Goal: Find specific page/section: Find specific page/section

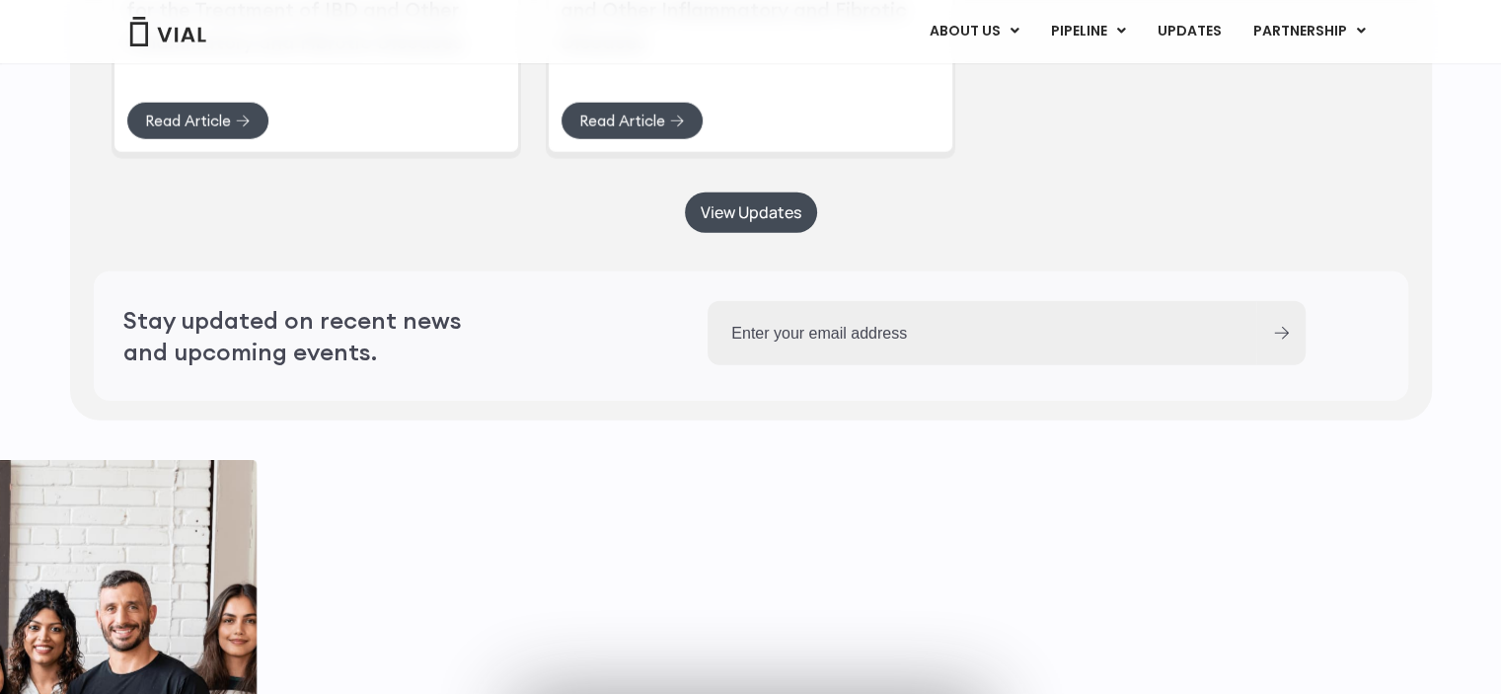
scroll to position [4811, 0]
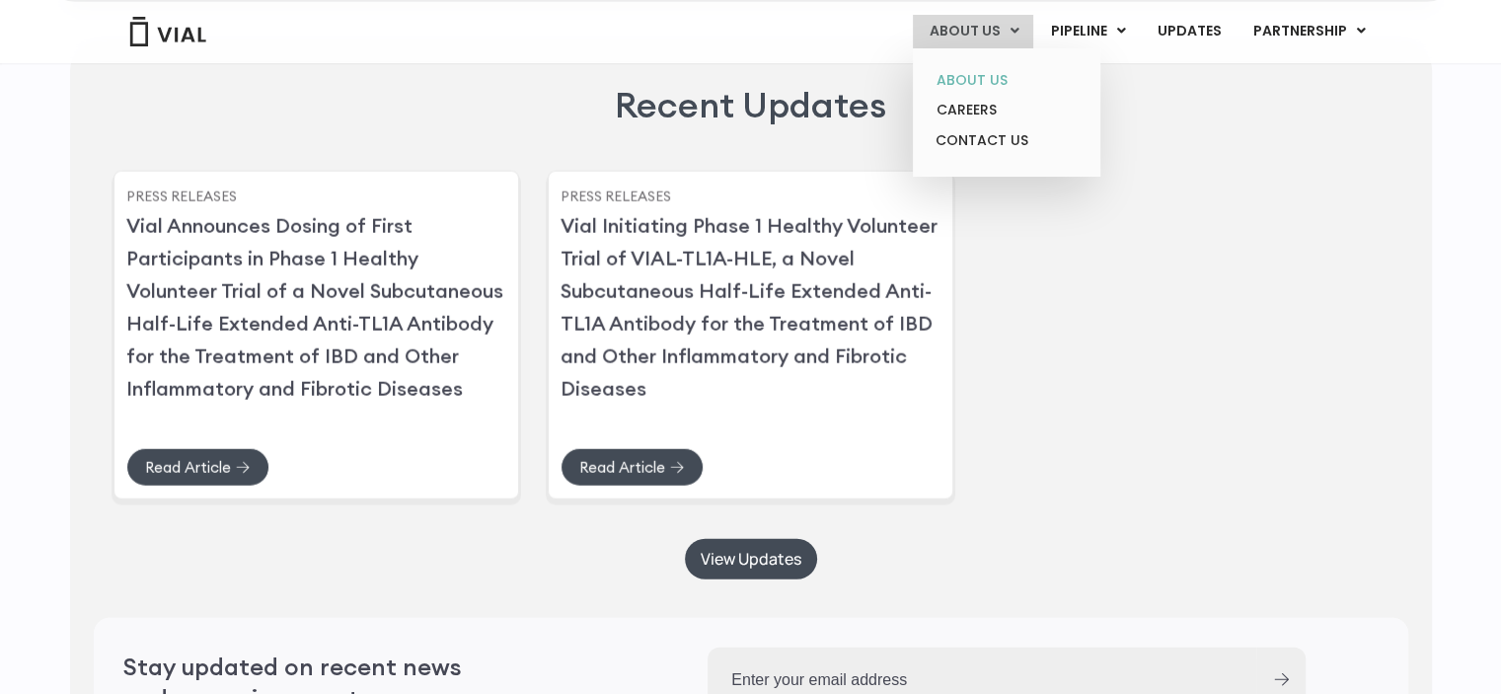
click at [999, 83] on link "ABOUT US" at bounding box center [1006, 80] width 173 height 31
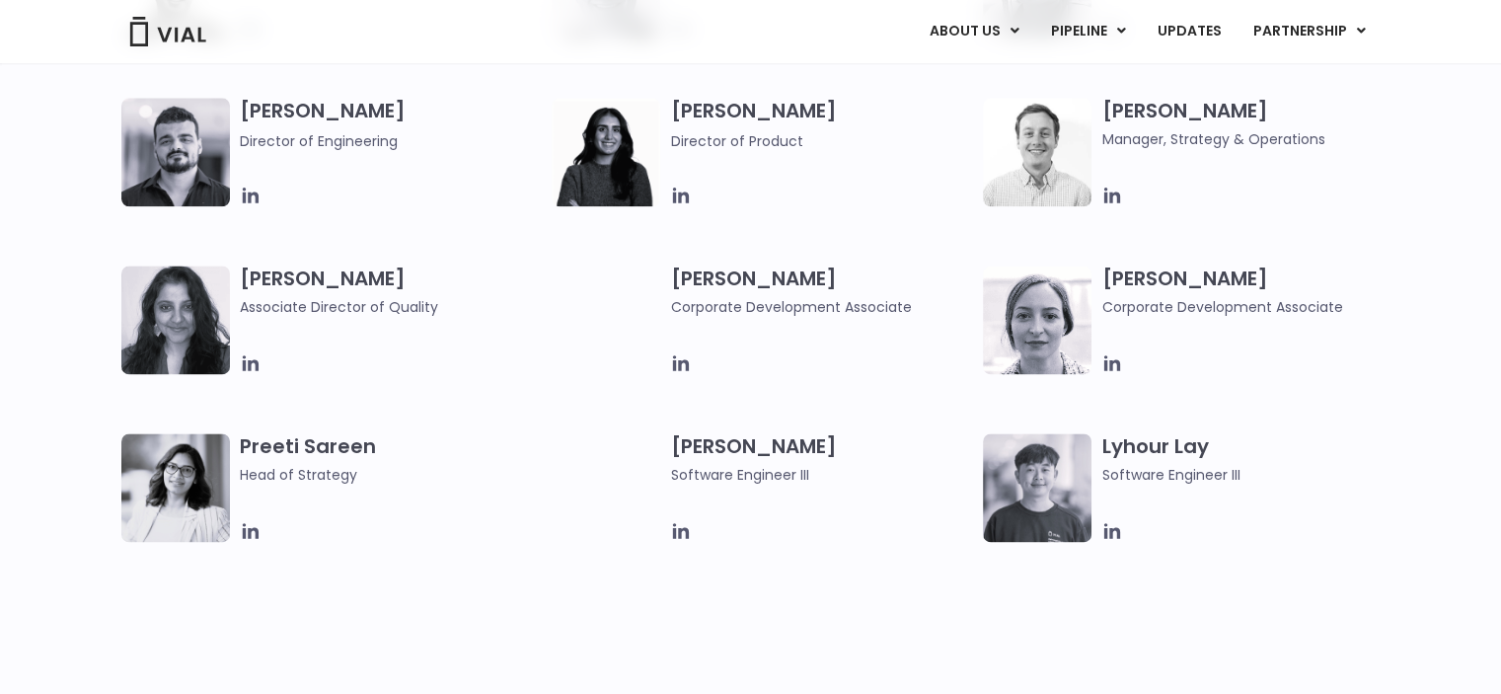
scroll to position [2566, 0]
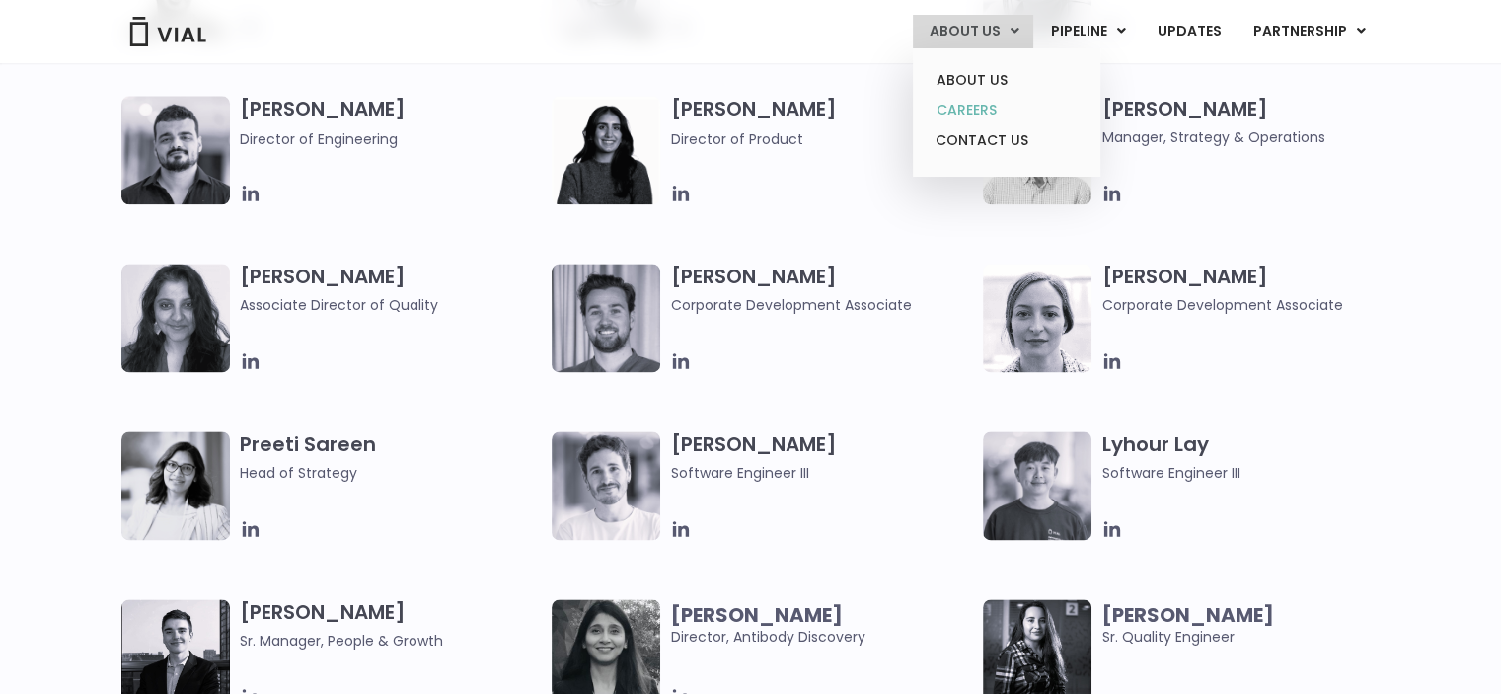
click at [996, 104] on link "CAREERS" at bounding box center [1006, 110] width 173 height 31
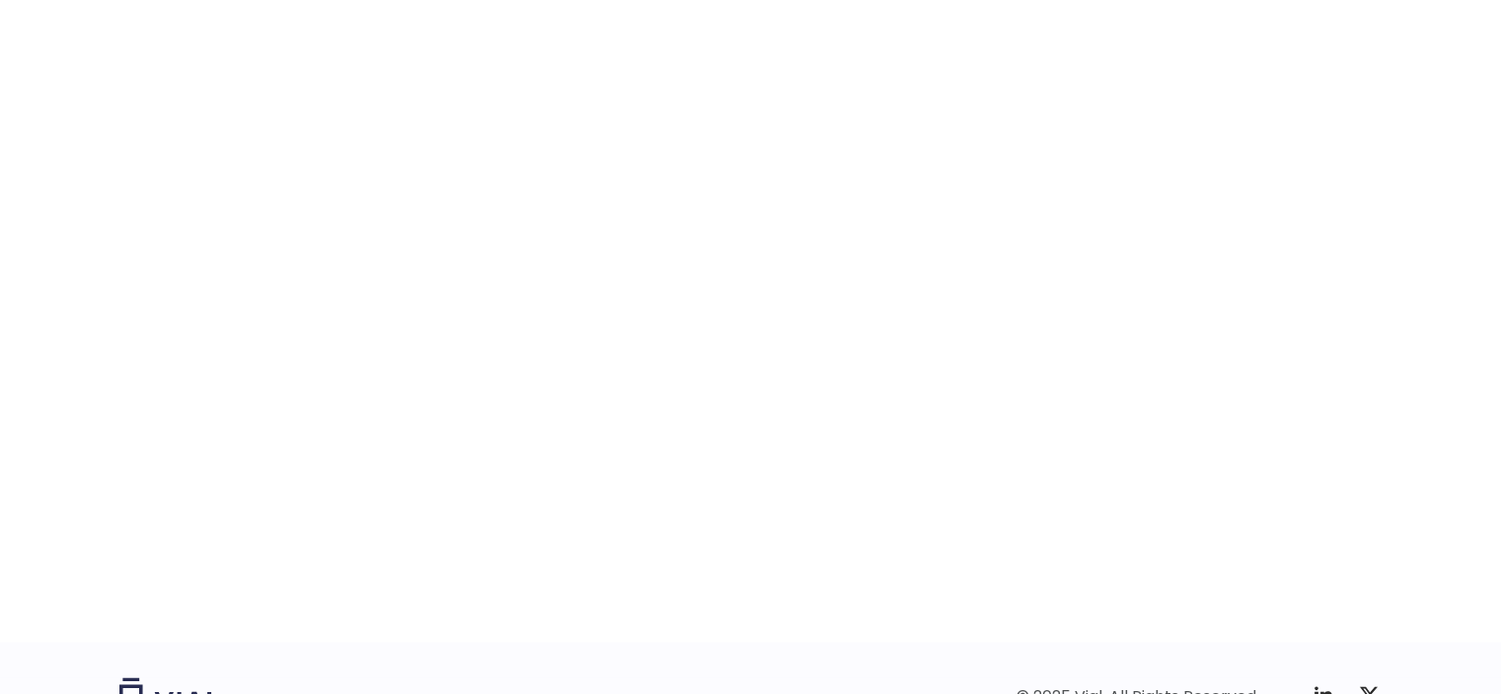
scroll to position [3060, 0]
